Goal: Transaction & Acquisition: Purchase product/service

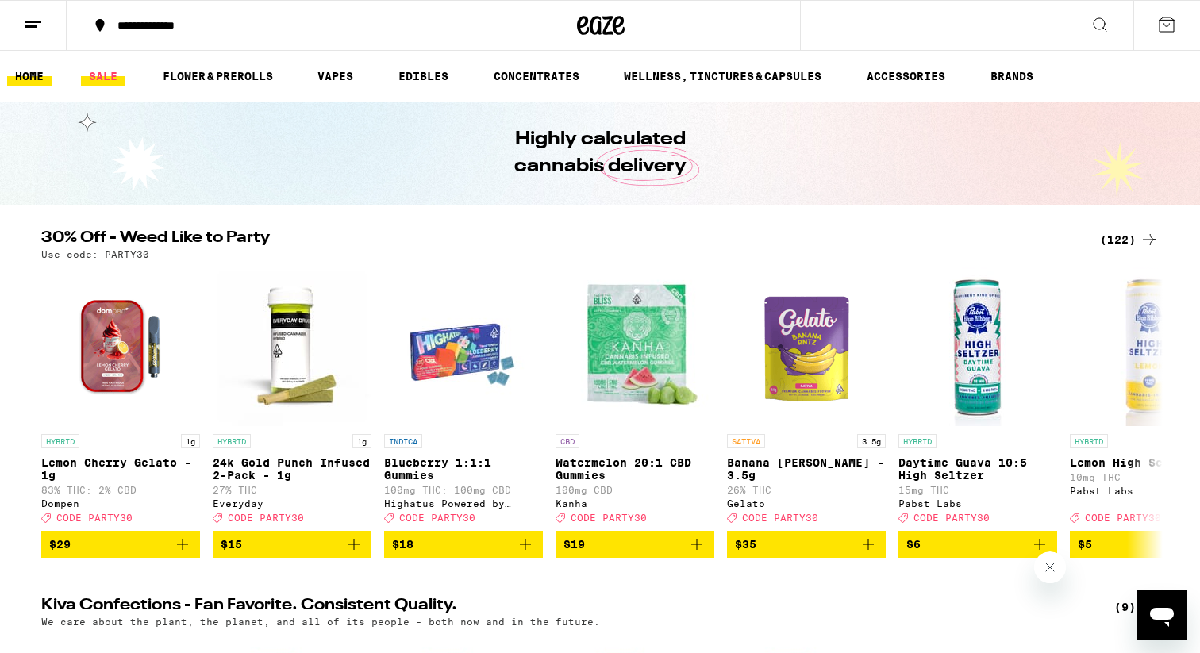
click at [112, 71] on link "SALE" at bounding box center [103, 76] width 44 height 19
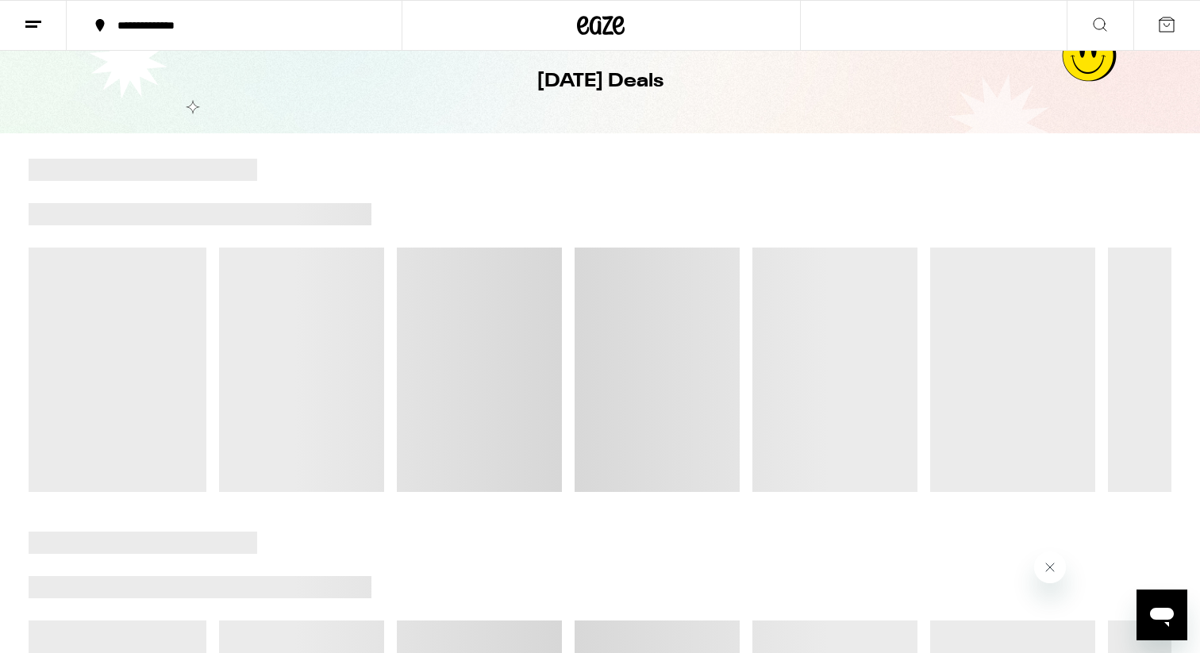
scroll to position [87, 0]
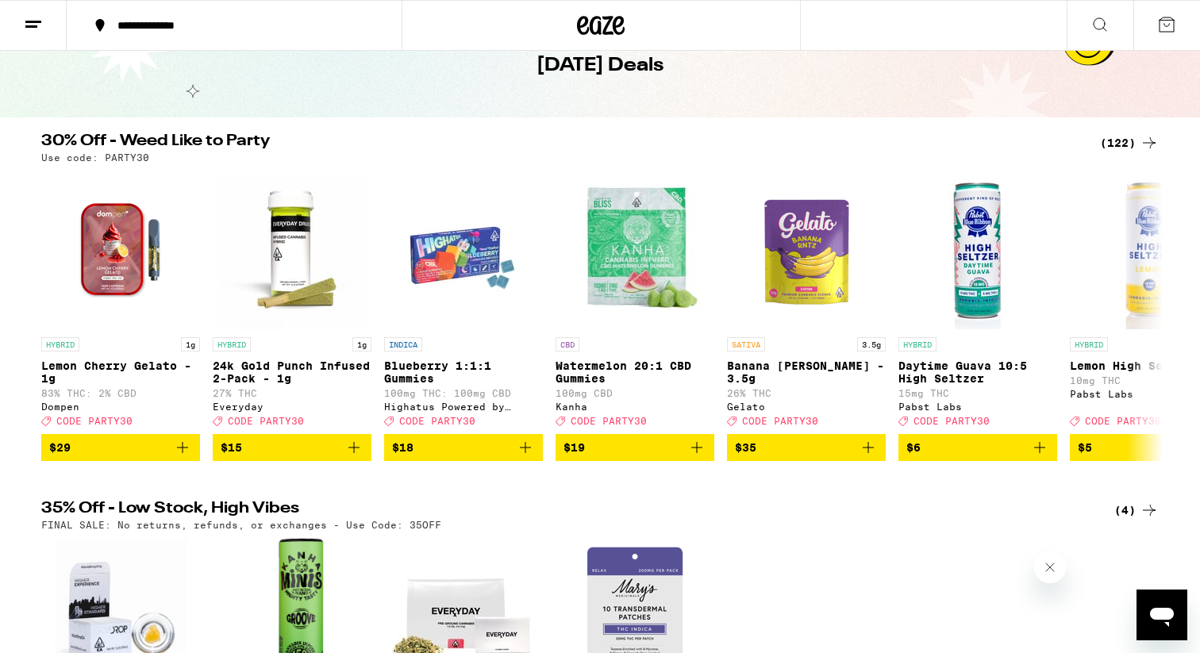
click at [1136, 136] on div "(122)" at bounding box center [1129, 142] width 59 height 19
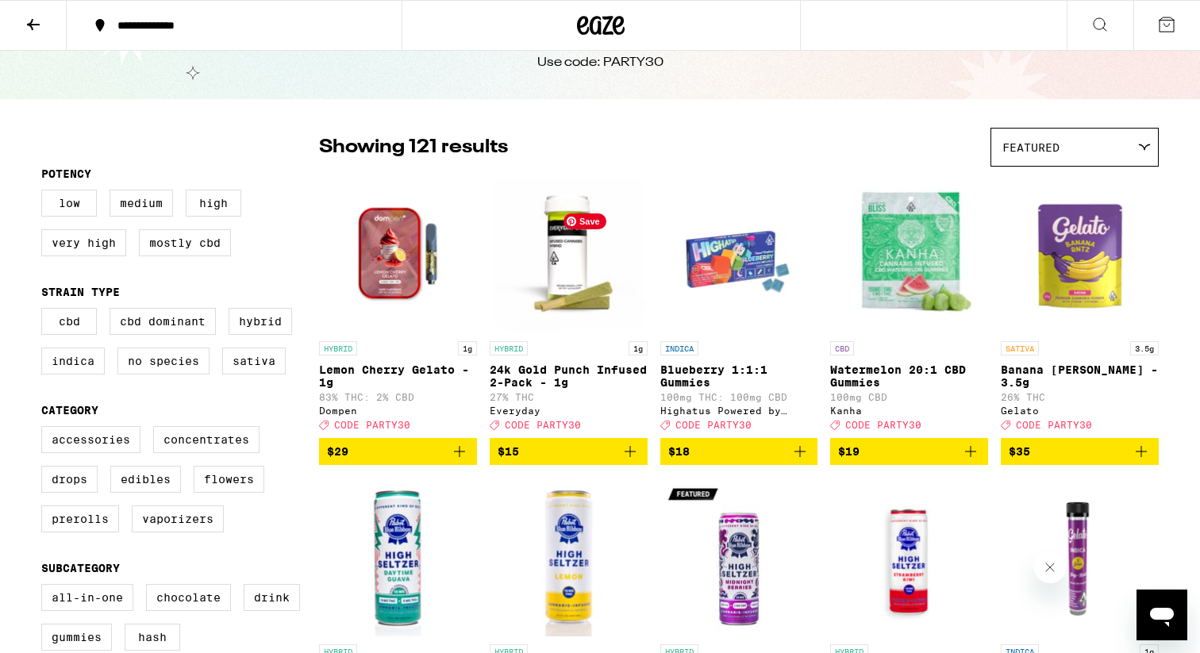
scroll to position [71, 0]
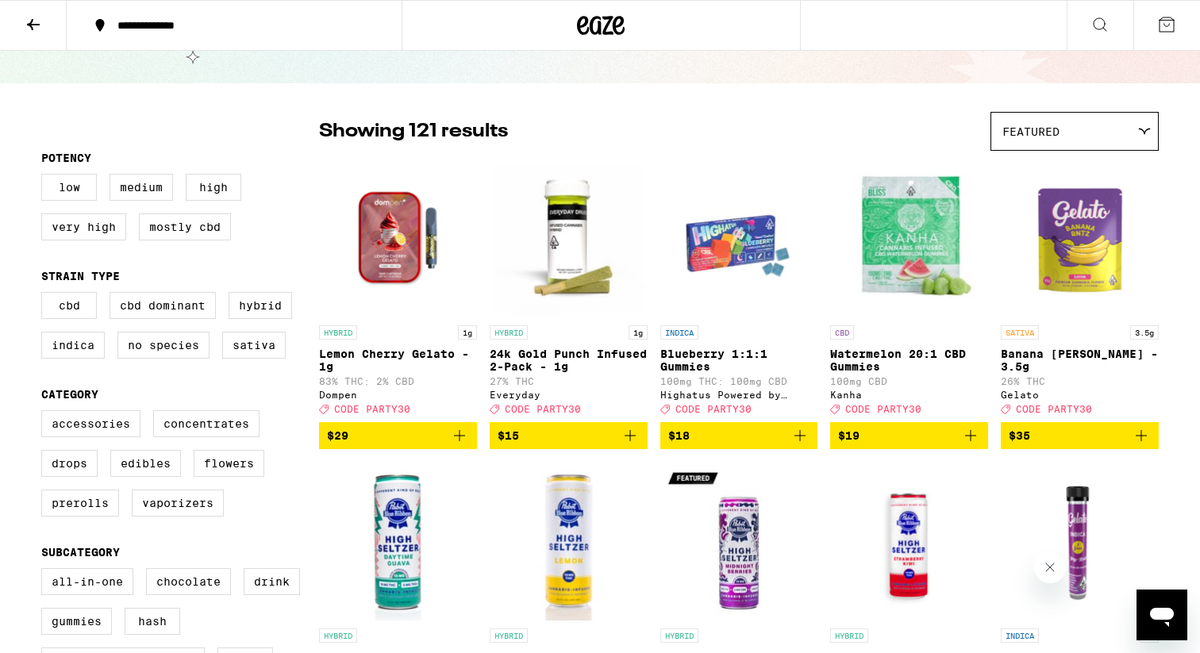
click at [463, 441] on icon "Add to bag" at bounding box center [459, 435] width 11 height 11
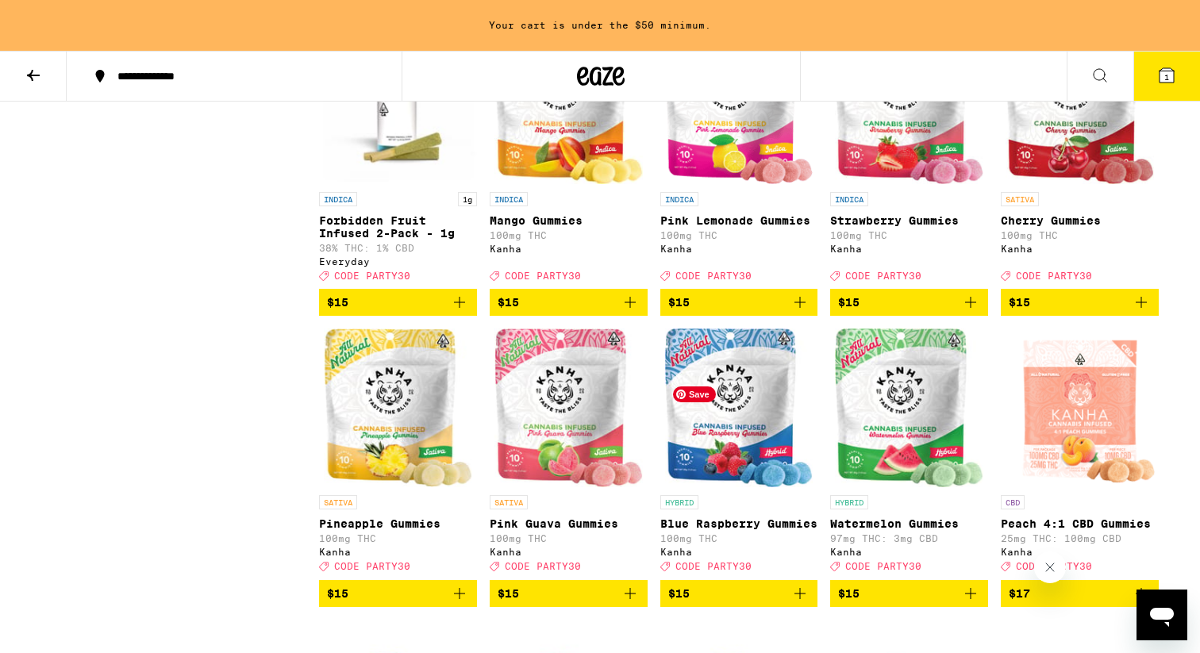
scroll to position [1469, 0]
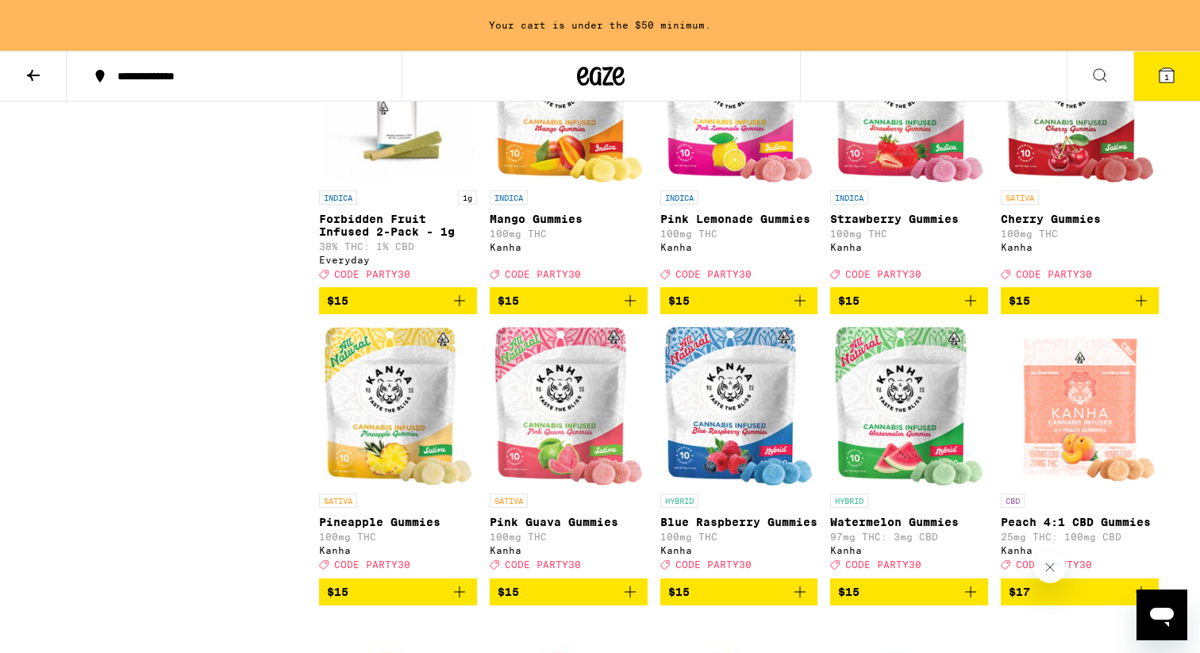
click at [630, 310] on icon "Add to bag" at bounding box center [629, 300] width 19 height 19
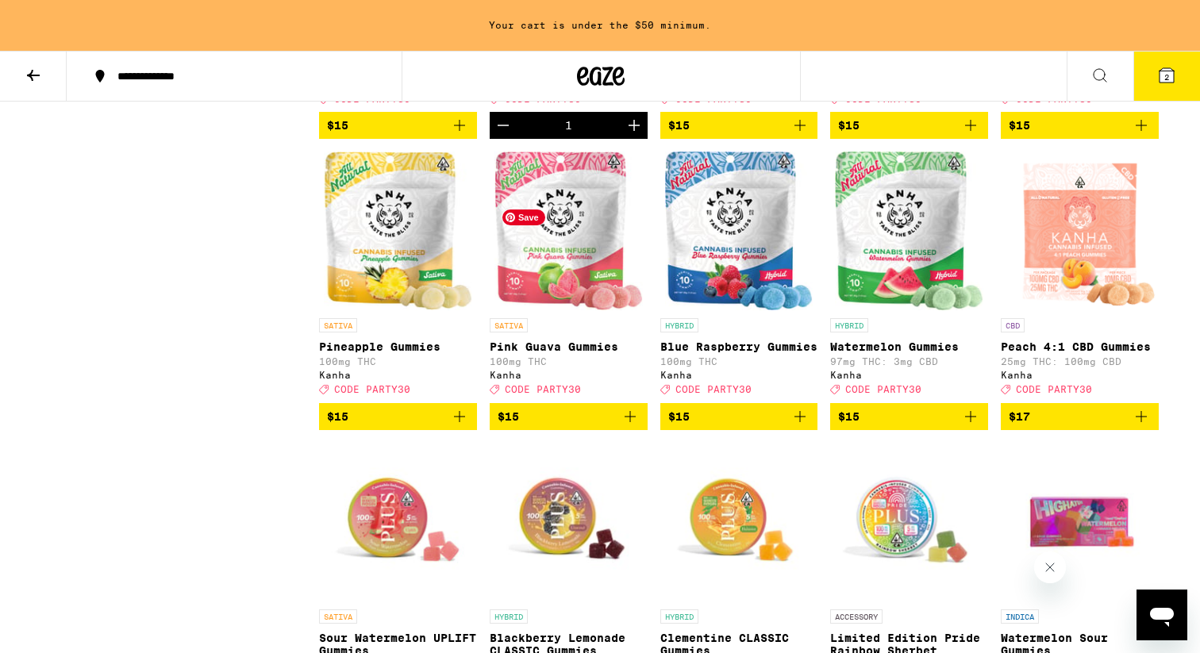
scroll to position [1647, 0]
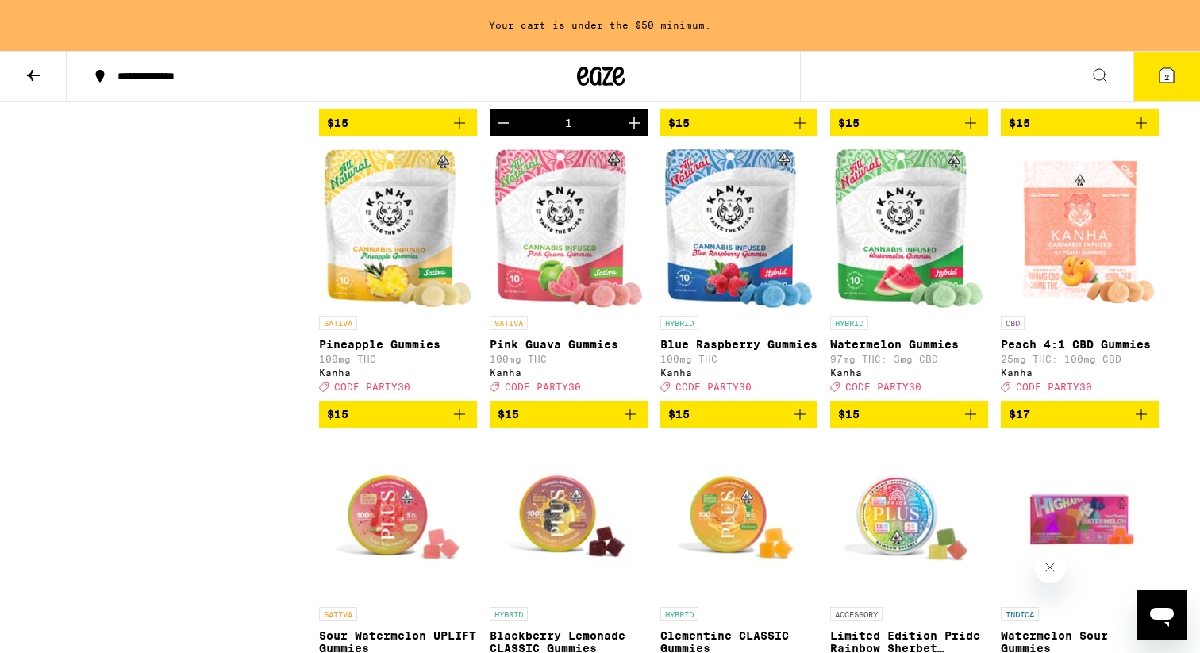
click at [459, 420] on icon "Add to bag" at bounding box center [459, 414] width 11 height 11
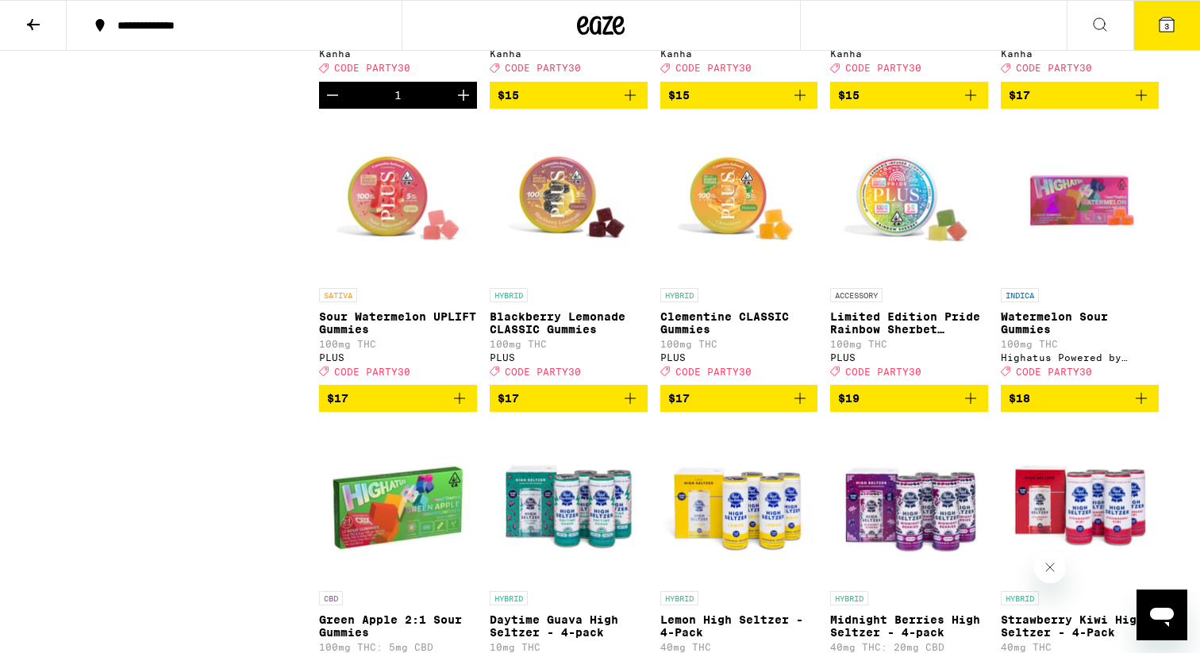
scroll to position [1924, 0]
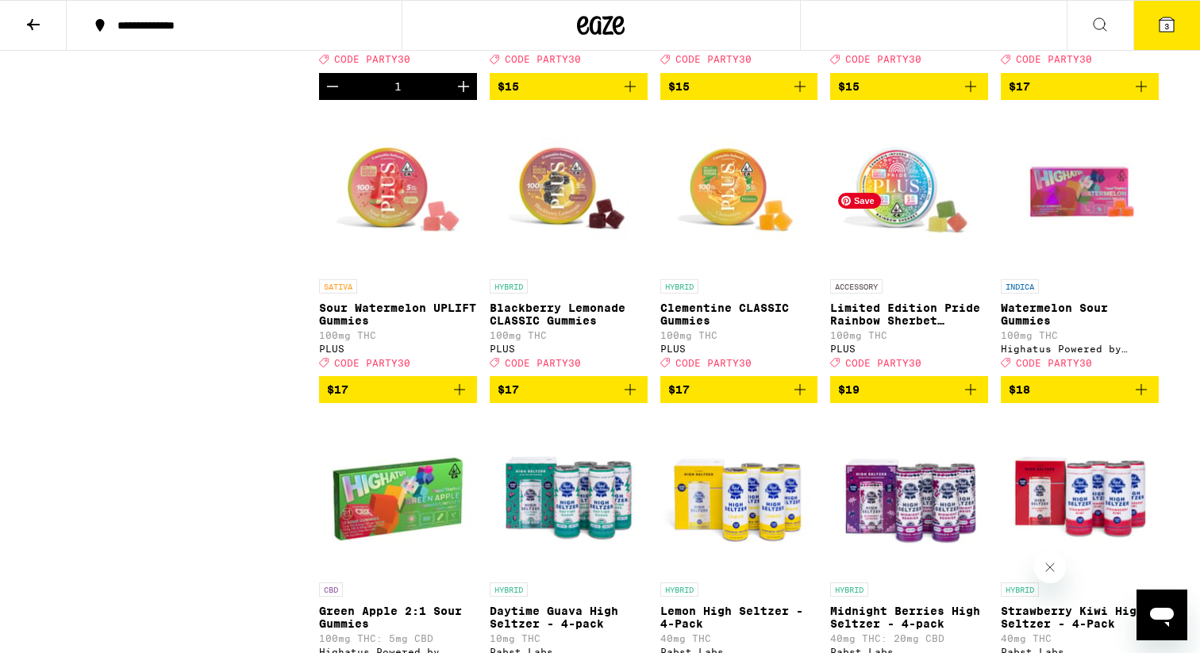
click at [901, 271] on img "Open page for Limited Edition Pride Rainbow Sherbet Gummies from PLUS" at bounding box center [909, 192] width 158 height 159
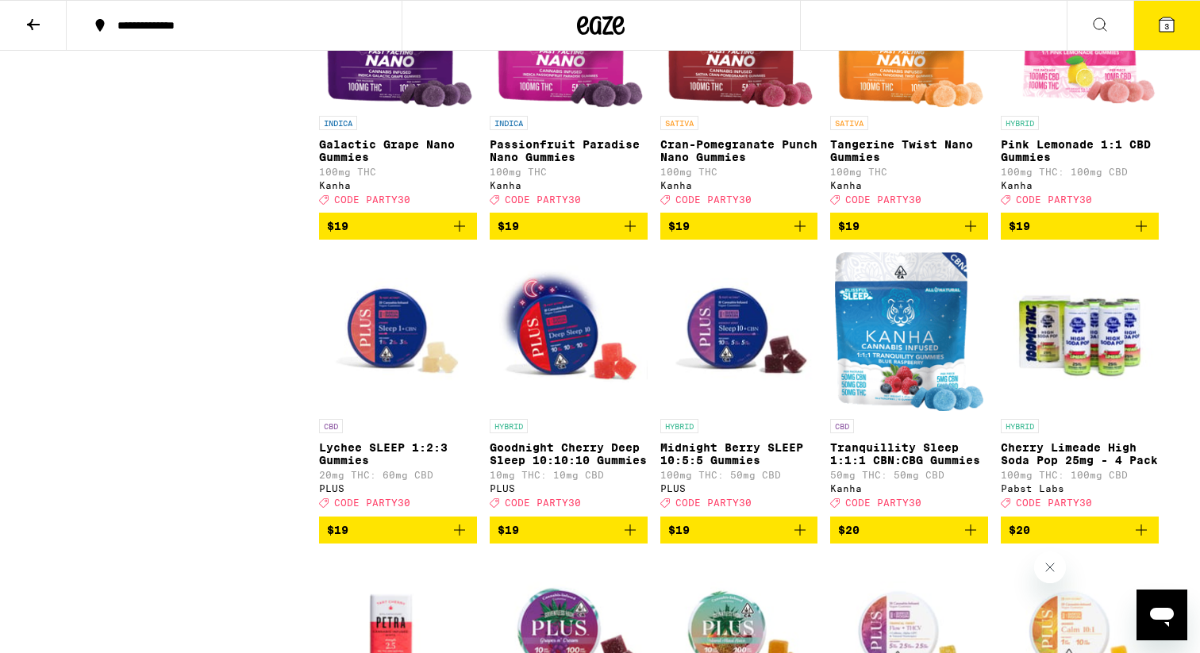
scroll to position [2683, 0]
